Goal: Ask a question: Seek information or help from site administrators or community

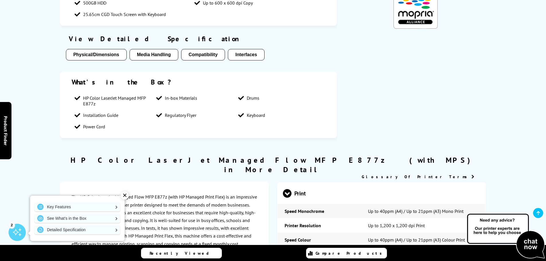
scroll to position [860, 0]
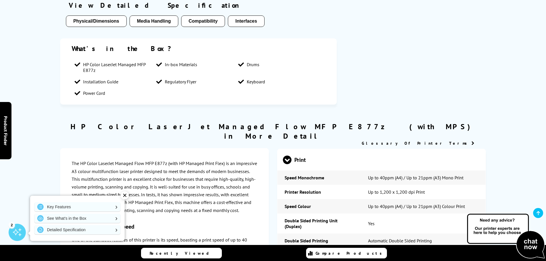
click at [530, 244] on img at bounding box center [506, 236] width 80 height 47
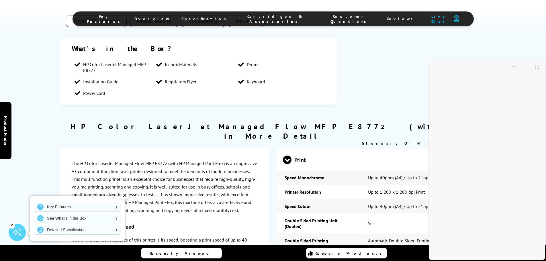
scroll to position [0, 0]
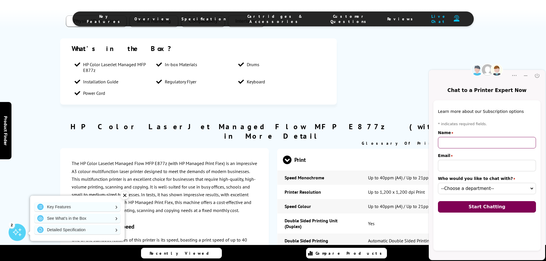
click at [477, 141] on input "Name" at bounding box center [487, 142] width 98 height 11
type input "[PERSON_NAME]"
type input "[EMAIL_ADDRESS][DOMAIN_NAME]"
click at [481, 189] on select "--Choose a department-- Customer Service (online) Sales (online) Sales Team (on…" at bounding box center [487, 188] width 98 height 11
select select "53394d2f-9cd3-42d8-9af4-92d96b682e31"
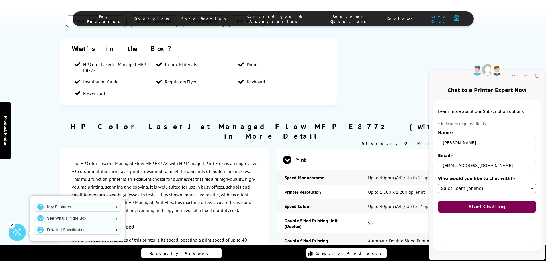
click at [438, 183] on select "--Choose a department-- Customer Service (online) Sales (online) Sales Team (on…" at bounding box center [487, 188] width 98 height 11
click at [490, 205] on span "Start Chatting" at bounding box center [487, 206] width 37 height 5
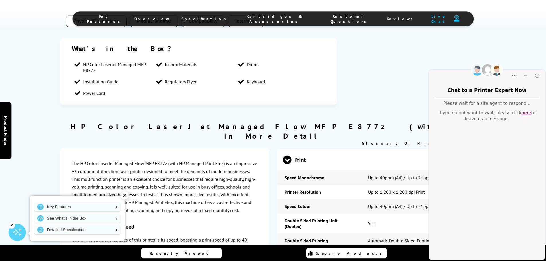
click at [462, 252] on div "Chat window Please wait for a site agent to respond... If you do not want to wa…" at bounding box center [487, 175] width 116 height 155
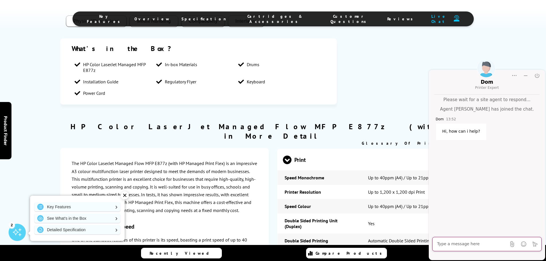
click at [471, 246] on textarea at bounding box center [471, 245] width 69 height 6
type textarea "Hi [PERSON_NAME]"
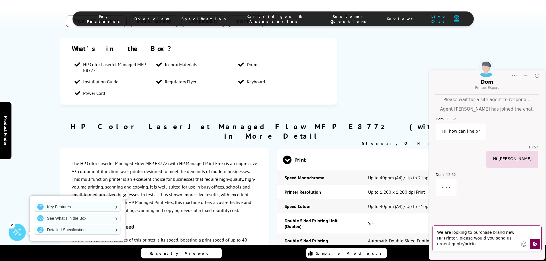
type textarea "We are looking to purchase brand new HP Printer, please would you send us urgen…"
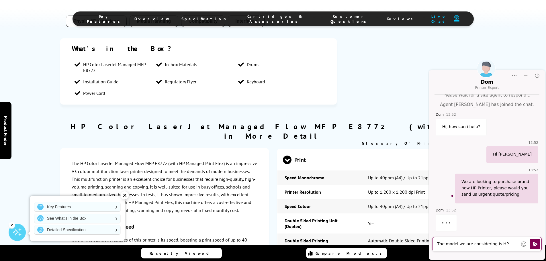
scroll to position [10, 0]
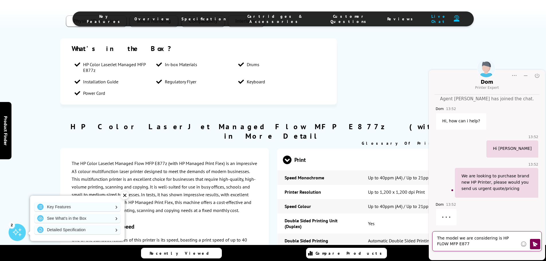
type textarea "The model we are considering is HP FLOW MFP E877z"
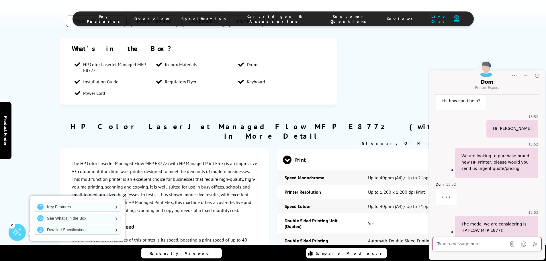
scroll to position [38, 0]
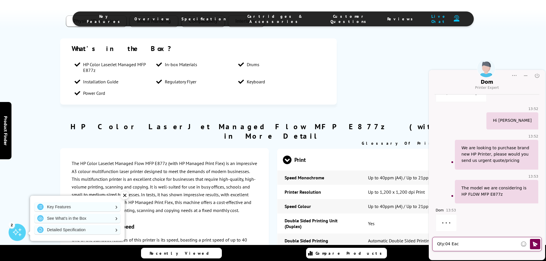
type textarea "Qty:04 Each"
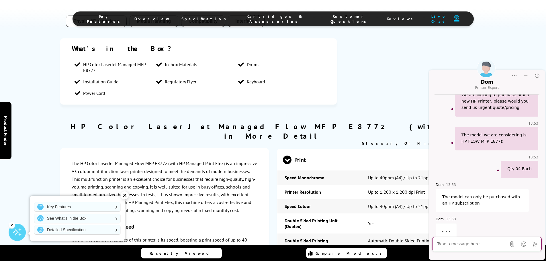
scroll to position [100, 0]
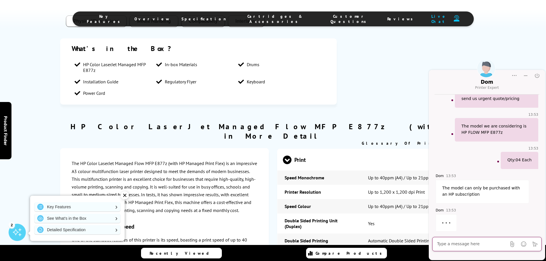
click at [467, 243] on textarea at bounding box center [471, 245] width 69 height 6
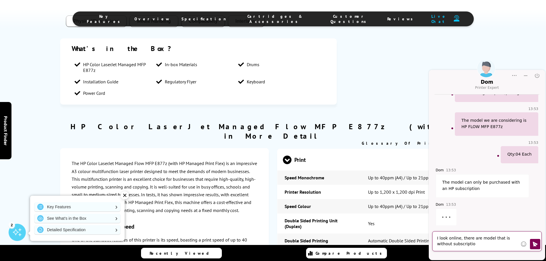
type textarea "I look online, there are model that is without subscription"
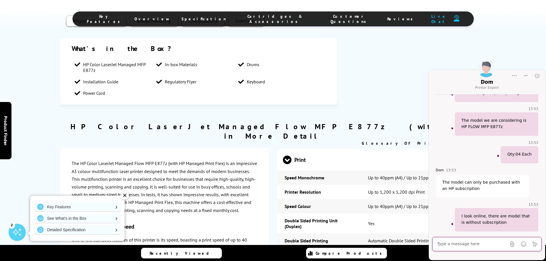
scroll to position [134, 0]
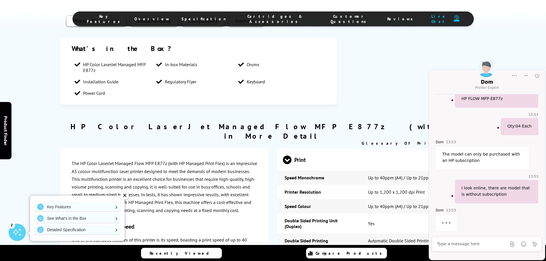
click at [463, 247] on div at bounding box center [471, 244] width 69 height 11
click at [462, 244] on textarea at bounding box center [471, 245] width 69 height 6
paste textarea "5QK08A"
type textarea "Model 5QK08A"
click at [534, 242] on icon "Click to send" at bounding box center [535, 244] width 5 height 5
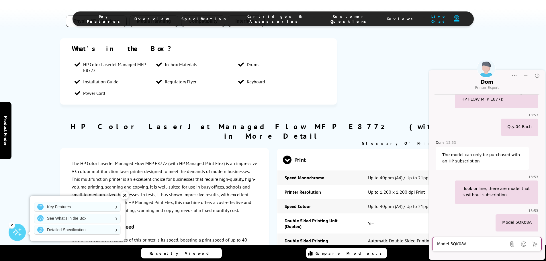
scroll to position [162, 0]
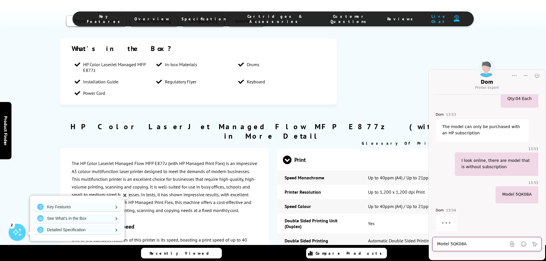
click at [464, 244] on textarea "Model 5QK08A" at bounding box center [471, 245] width 69 height 6
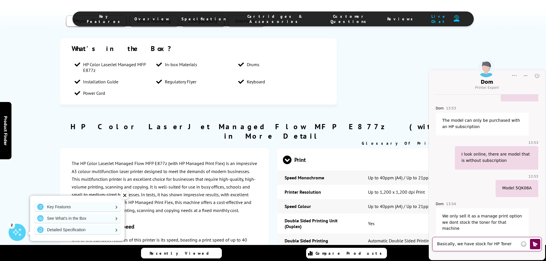
click at [509, 245] on textarea "Basically, we have stock for HP Toner" at bounding box center [477, 245] width 81 height 6
paste textarea "HP W9052MC"
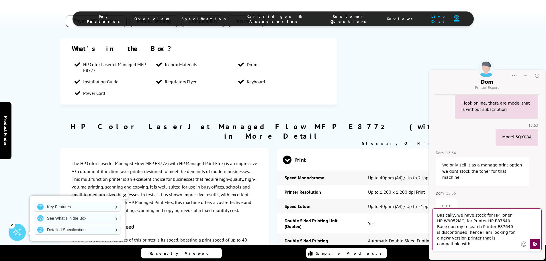
scroll to position [225, 0]
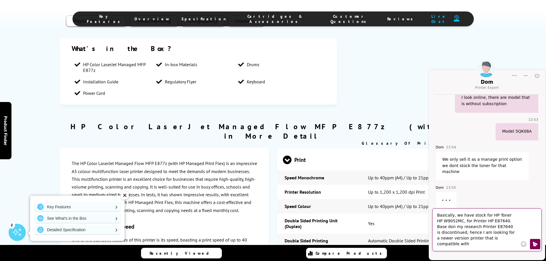
click at [453, 244] on textarea "Basically, we have stock for HP Toner HP W9052MC, for Printer HP E87640. Base d…" at bounding box center [477, 230] width 81 height 34
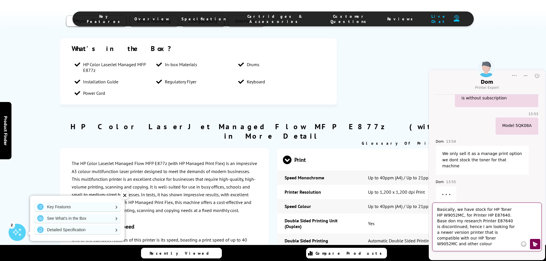
type textarea "Basically, we have stock for HP Toner HP W9052MC, for Printer HP E87640. Base d…"
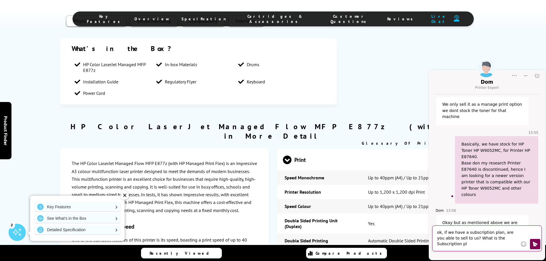
scroll to position [286, 0]
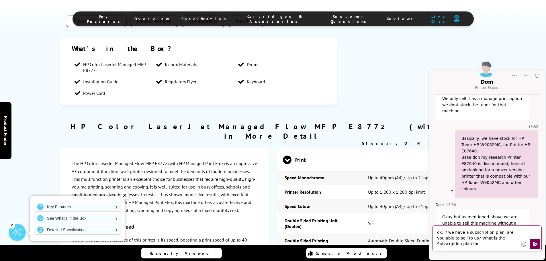
type textarea "ok, if we have a subscription plan, are you able to sell to us? What is the Sub…"
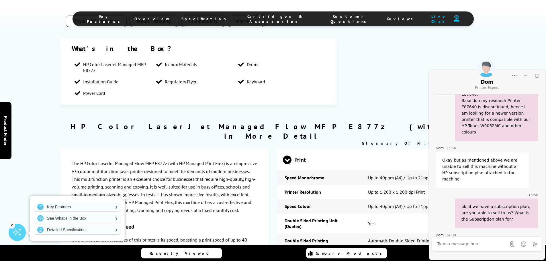
scroll to position [399, 0]
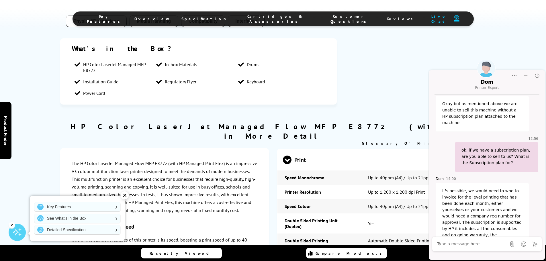
click at [463, 245] on textarea at bounding box center [471, 245] width 69 height 6
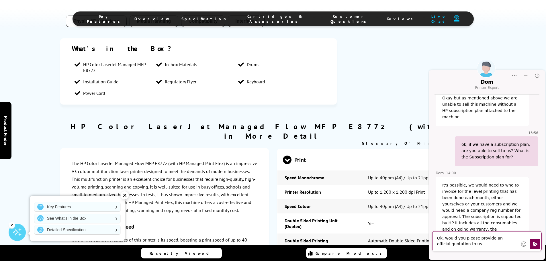
type textarea "Ok, would you please provide an official quotation to us?"
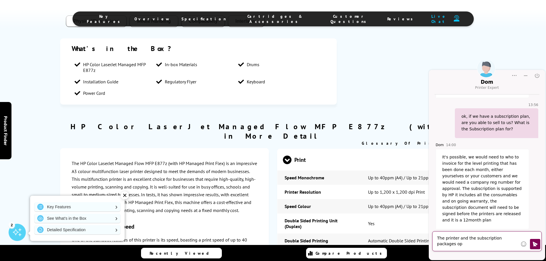
scroll to position [439, 0]
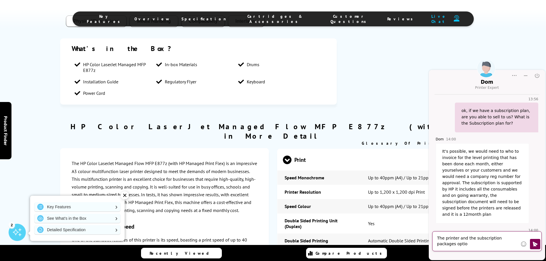
type textarea "The printer and the subscription packages option"
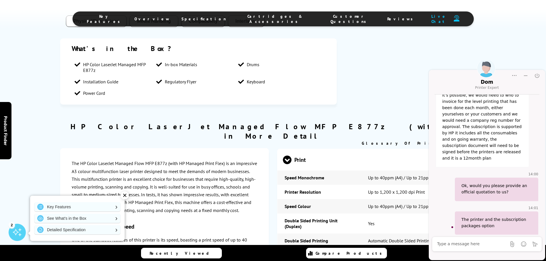
scroll to position [533, 0]
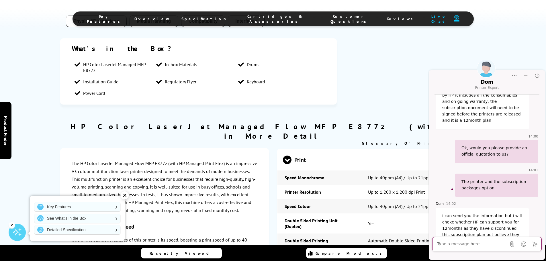
click at [466, 247] on textarea at bounding box center [471, 245] width 69 height 6
type textarea "2-3 weeks lead time is not a problem"
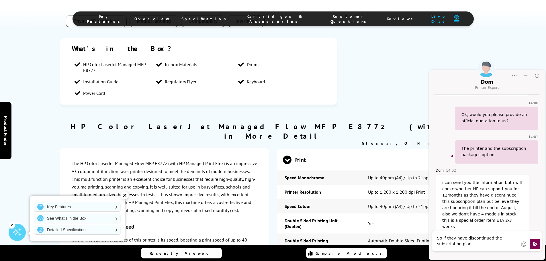
scroll to position [594, 0]
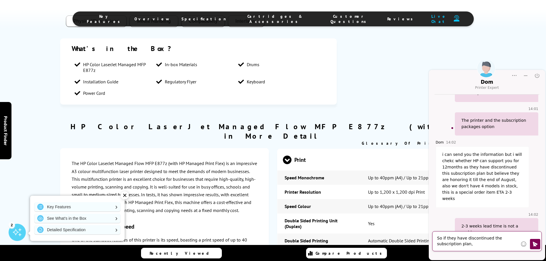
click at [464, 243] on textarea "So if they have discontinued the subscription plan," at bounding box center [477, 241] width 81 height 11
click at [490, 244] on textarea "So if they have discontinued the subscription plan," at bounding box center [477, 241] width 81 height 11
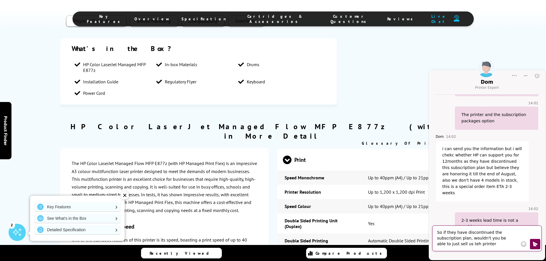
click at [460, 244] on textarea "So if they have discontinued the subscription plan, wouldn't you be able to jus…" at bounding box center [477, 238] width 81 height 17
type textarea "So if they have discontinued the subscription plan, wouldn't you be able to jus…"
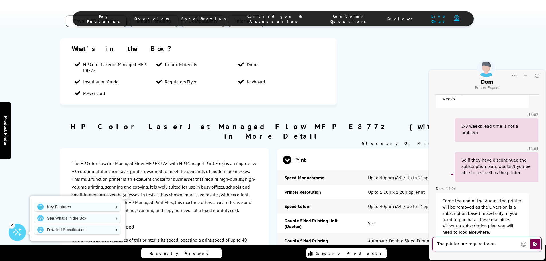
scroll to position [688, 0]
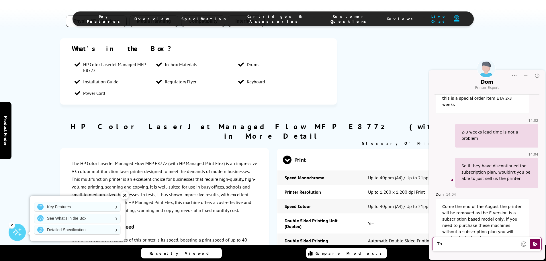
type textarea "T"
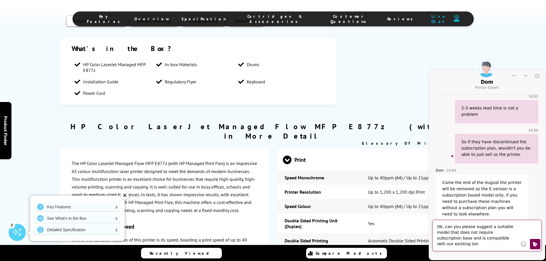
scroll to position [718, 0]
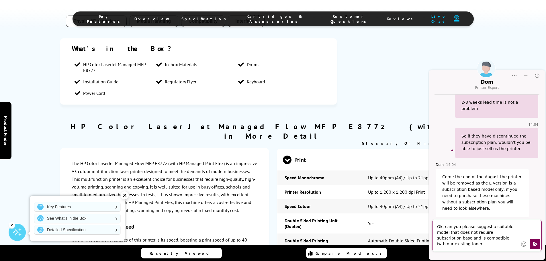
click at [458, 242] on textarea "Ok, can you please suggest a suitable model that does not require subscription …" at bounding box center [477, 235] width 81 height 23
paste textarea "HP W9052MC"
click at [482, 237] on textarea "Ok, can you please suggest a suitable model that does not require subscription …" at bounding box center [477, 235] width 81 height 23
type textarea "Ok, can you please suggest a suitable model that does not require subscription …"
click at [536, 243] on icon "Click to send" at bounding box center [535, 244] width 5 height 5
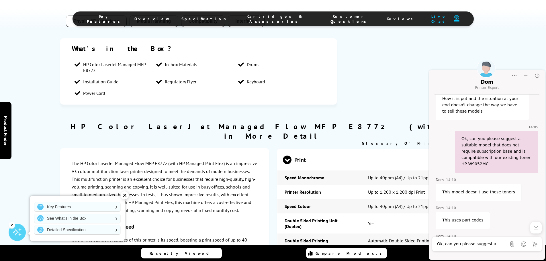
scroll to position [885, 0]
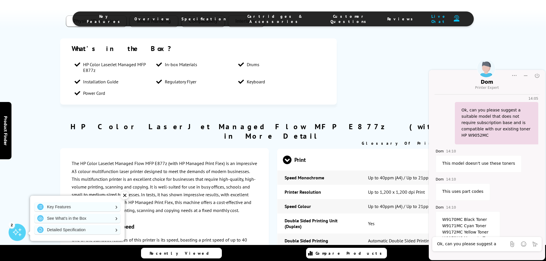
click at [470, 241] on div "Ok, can you please suggest a suitable model that does not require subscription …" at bounding box center [471, 244] width 69 height 11
click at [472, 244] on textarea "Ok, can you please suggest a suitable model that does not require subscription …" at bounding box center [471, 245] width 69 height 6
type textarea "ok, noted, thanks"
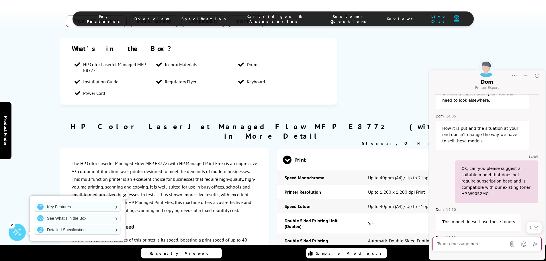
scroll to position [940, 0]
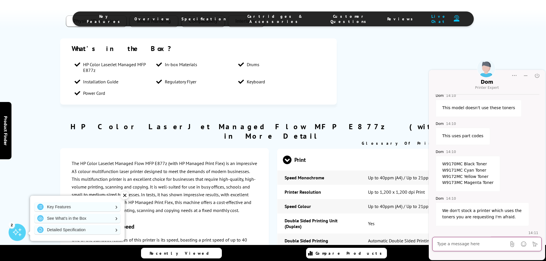
click at [473, 242] on textarea at bounding box center [471, 245] width 69 height 6
type textarea "Nope.. thats all for now, thanks"
click at [538, 246] on button "Click to send" at bounding box center [535, 244] width 10 height 10
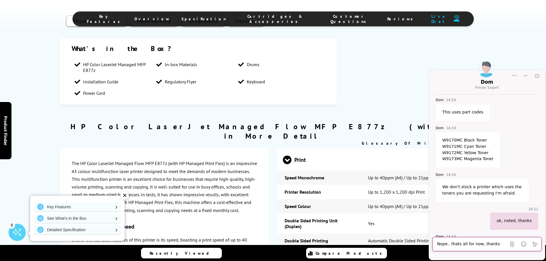
scroll to position [968, 0]
